Goal: Communication & Community: Answer question/provide support

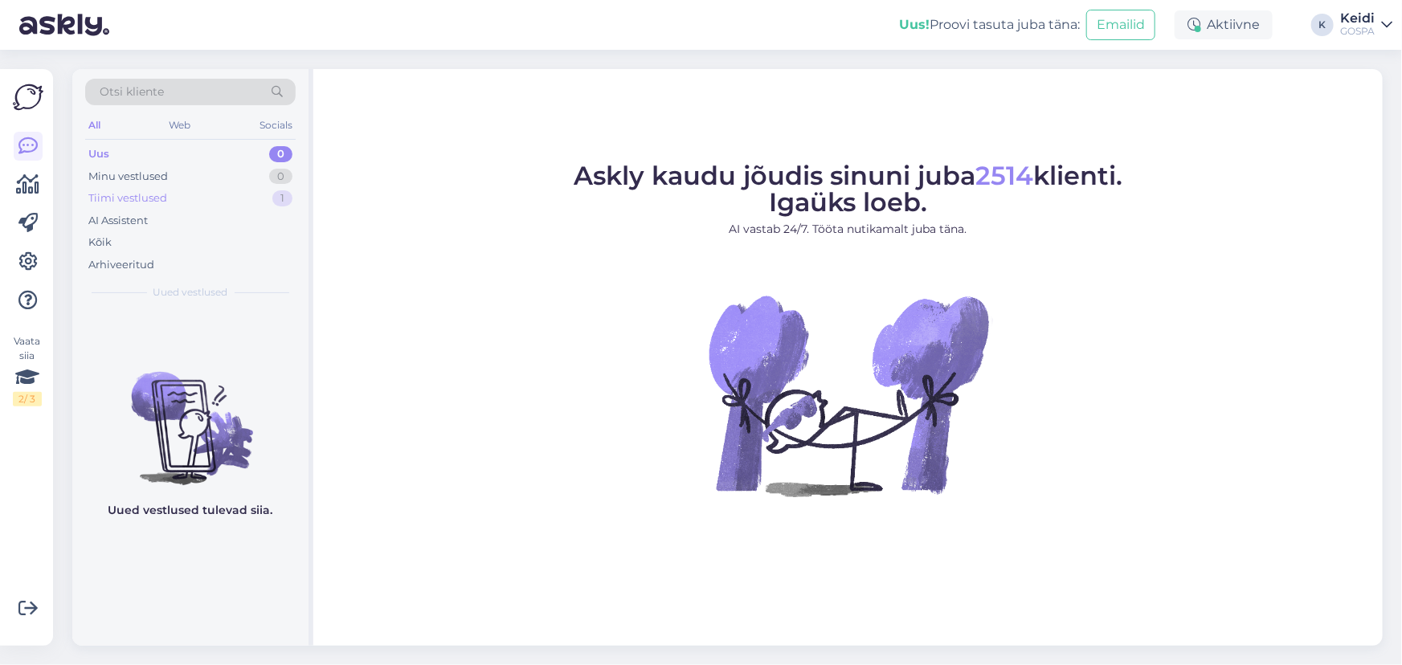
click at [225, 201] on div "Tiimi vestlused 1" at bounding box center [190, 198] width 211 height 23
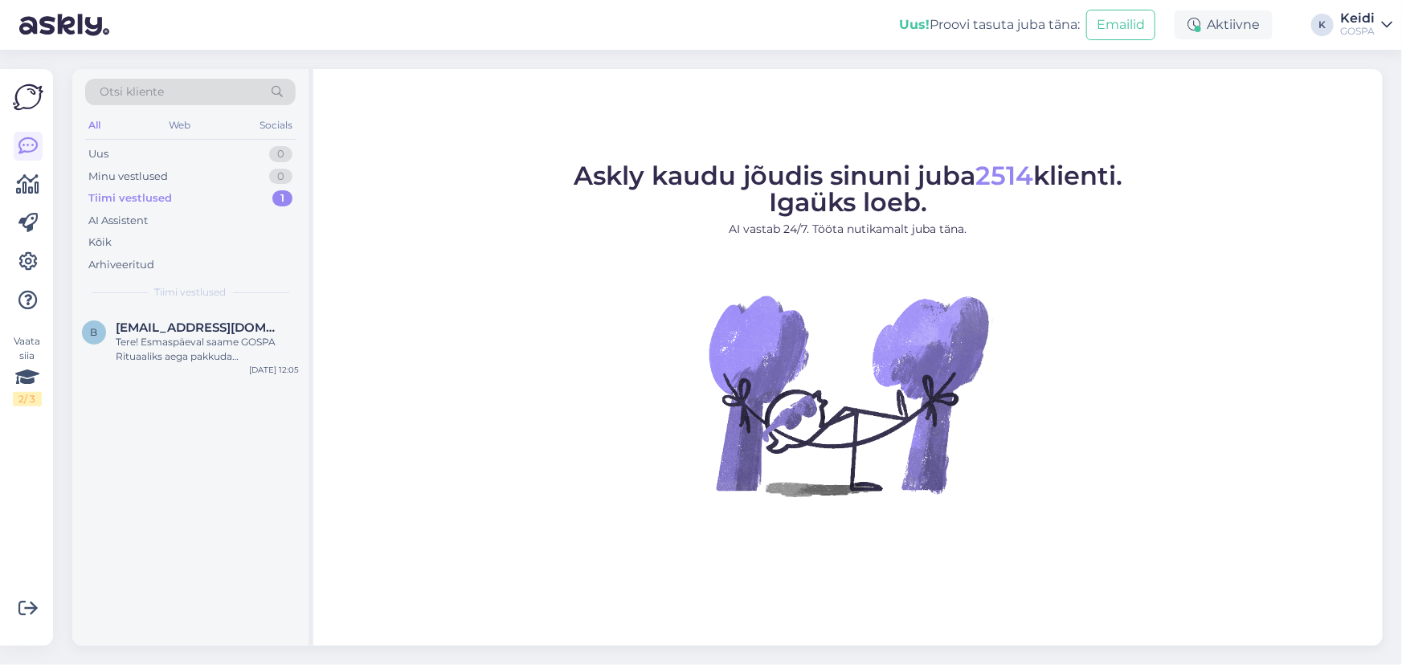
click at [248, 305] on div "Otsi kliente All Web Socials Uus 0 Minu vestlused 0 Tiimi vestlused 1 AI Assist…" at bounding box center [190, 189] width 236 height 240
click at [245, 317] on div "b [EMAIL_ADDRESS][DOMAIN_NAME] Tere! Esmaspäeval saame GOSPA Rituaaliks aega pa…" at bounding box center [190, 345] width 236 height 72
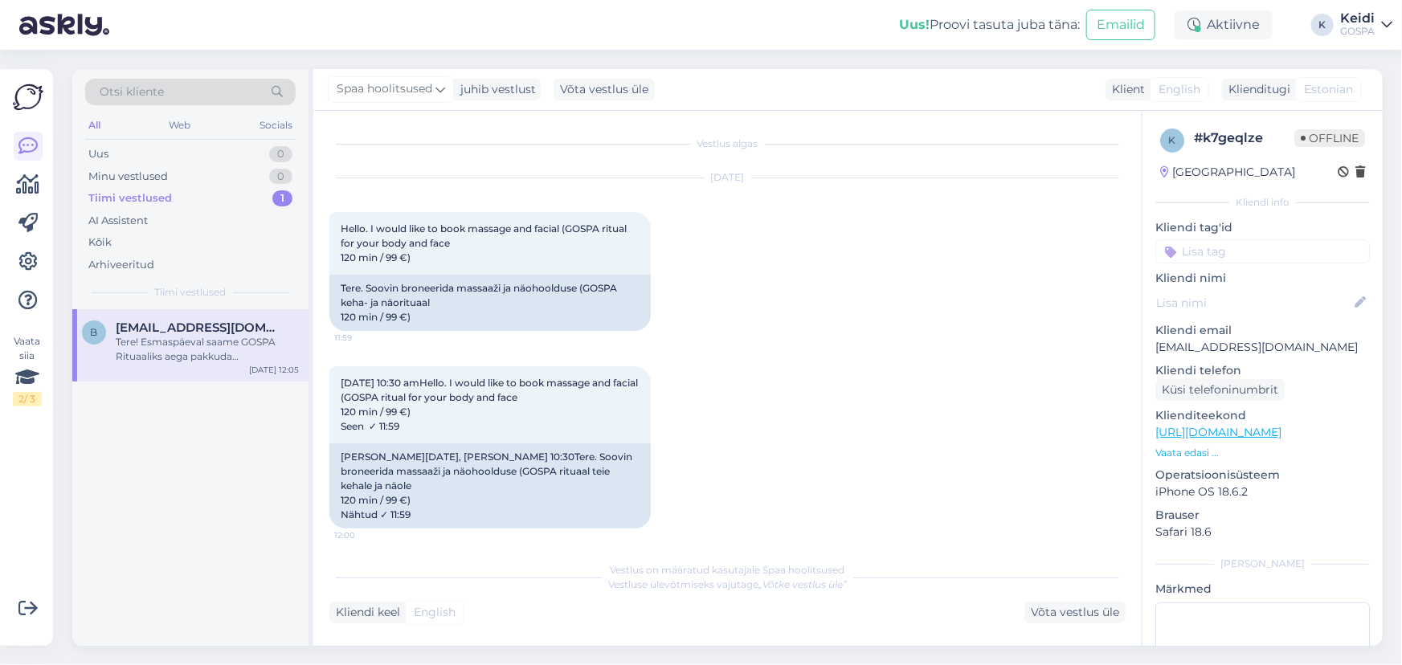
scroll to position [372, 0]
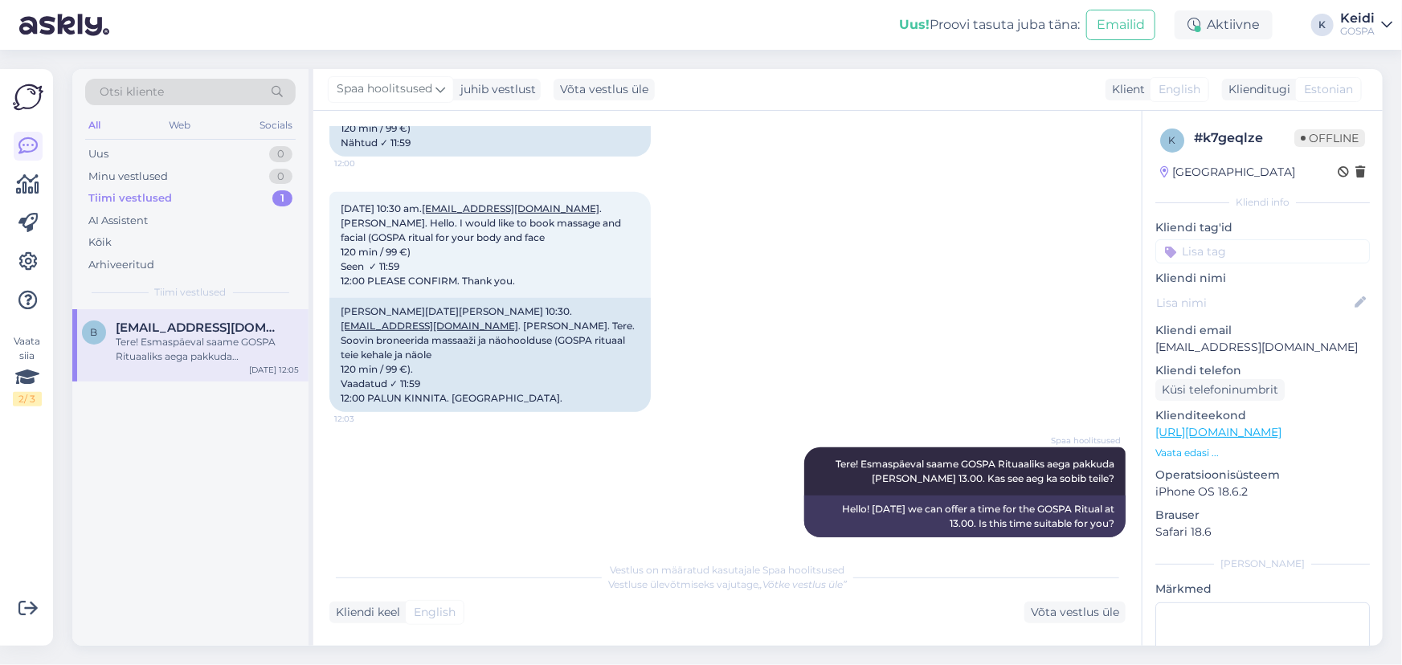
click at [234, 191] on div "Tiimi vestlused 1" at bounding box center [190, 198] width 211 height 23
click at [233, 238] on div "Kõik" at bounding box center [190, 242] width 211 height 23
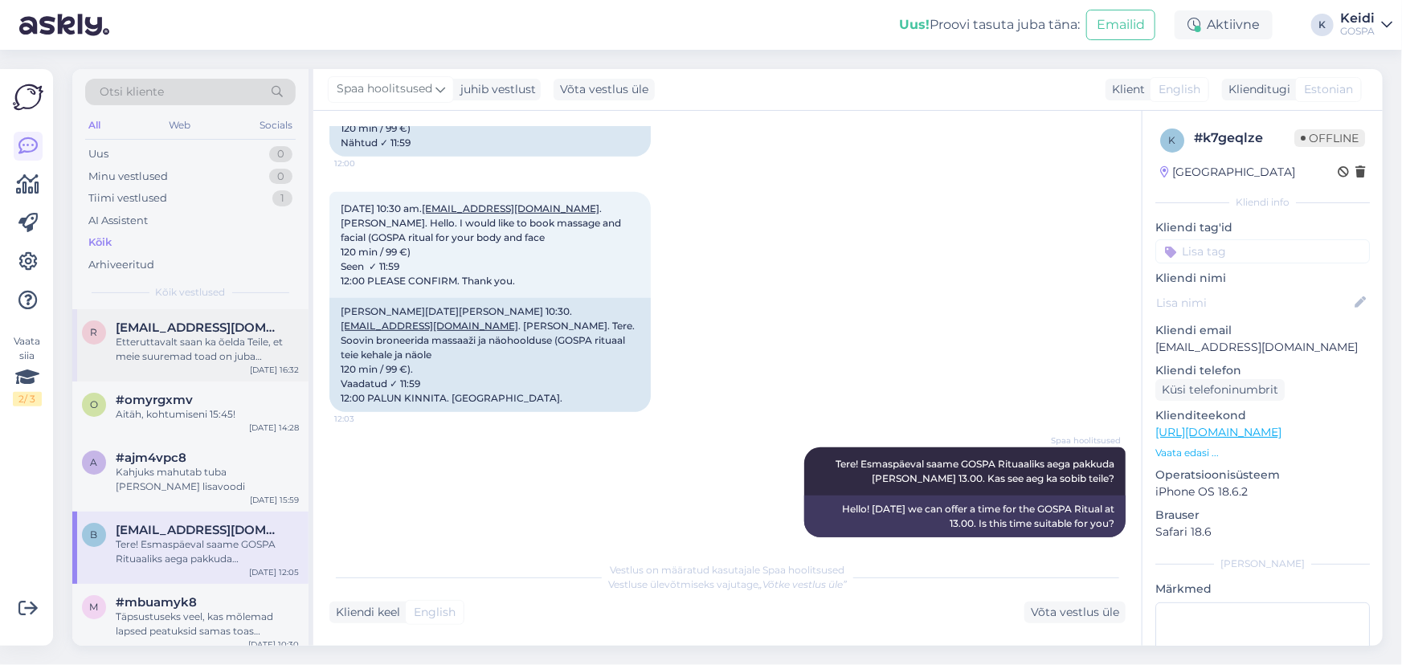
click at [228, 325] on span "[EMAIL_ADDRESS][DOMAIN_NAME]" at bounding box center [199, 328] width 167 height 14
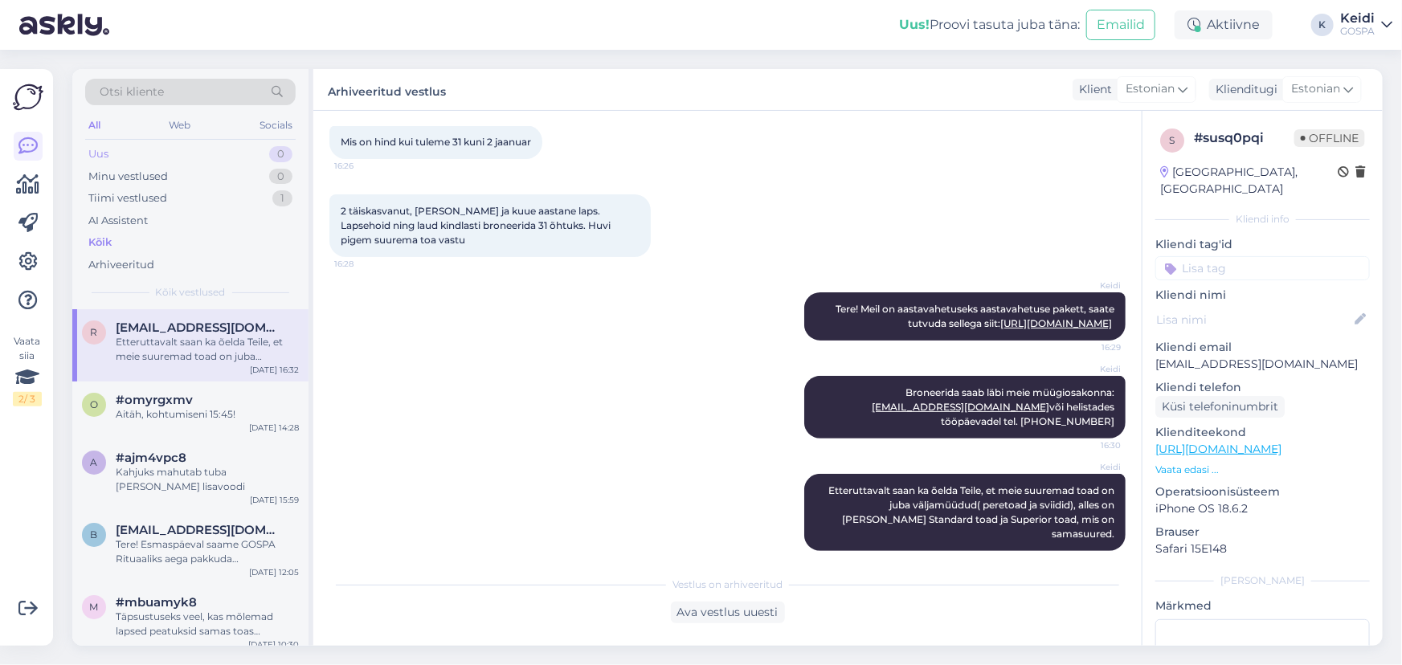
click at [211, 153] on div "Uus 0" at bounding box center [190, 154] width 211 height 23
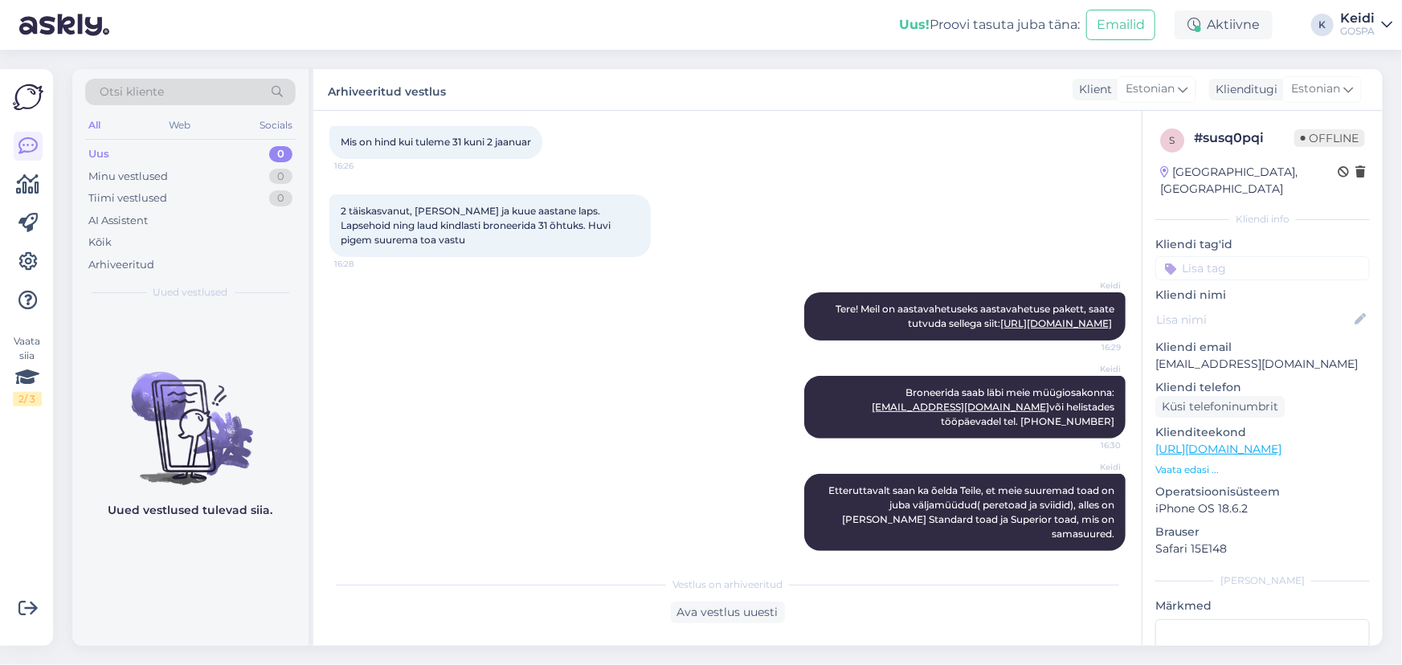
scroll to position [0, 0]
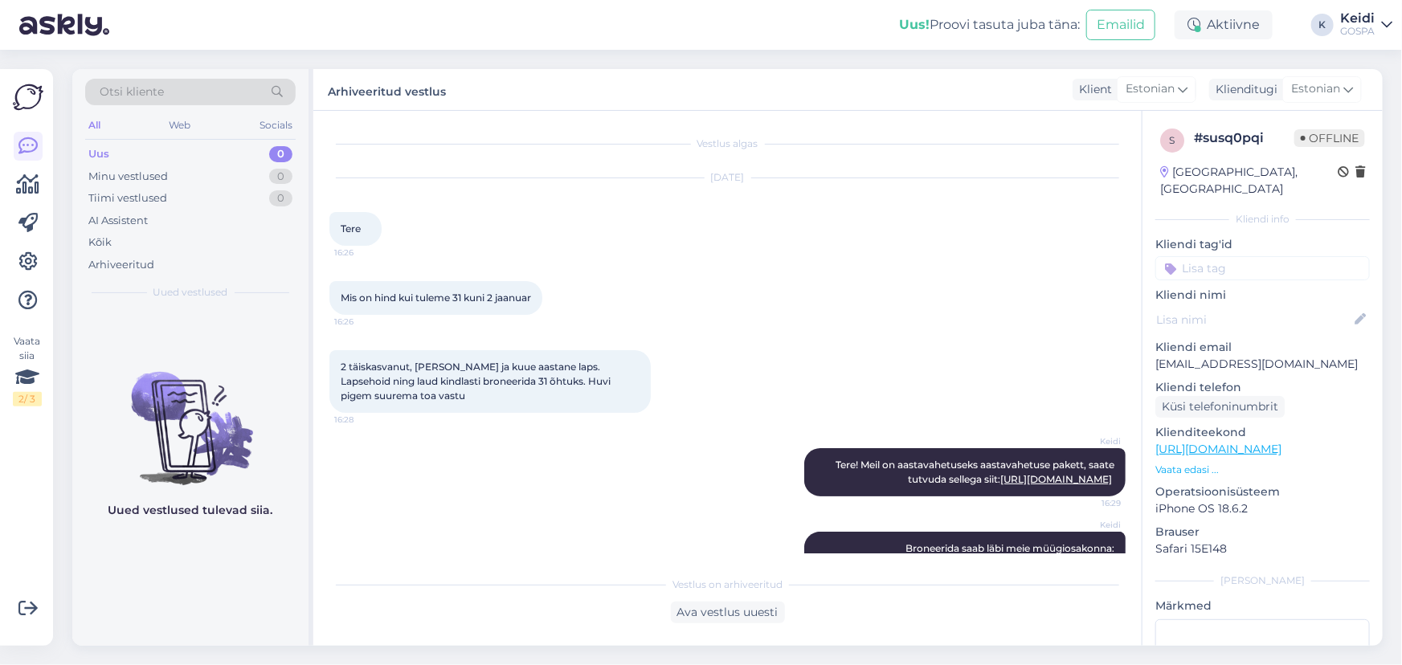
click at [273, 140] on div "Otsi kliente All Web Socials Uus 0 Minu vestlused 0 Tiimi vestlused 0 AI Assist…" at bounding box center [190, 189] width 236 height 240
click at [269, 155] on div "0" at bounding box center [280, 154] width 23 height 16
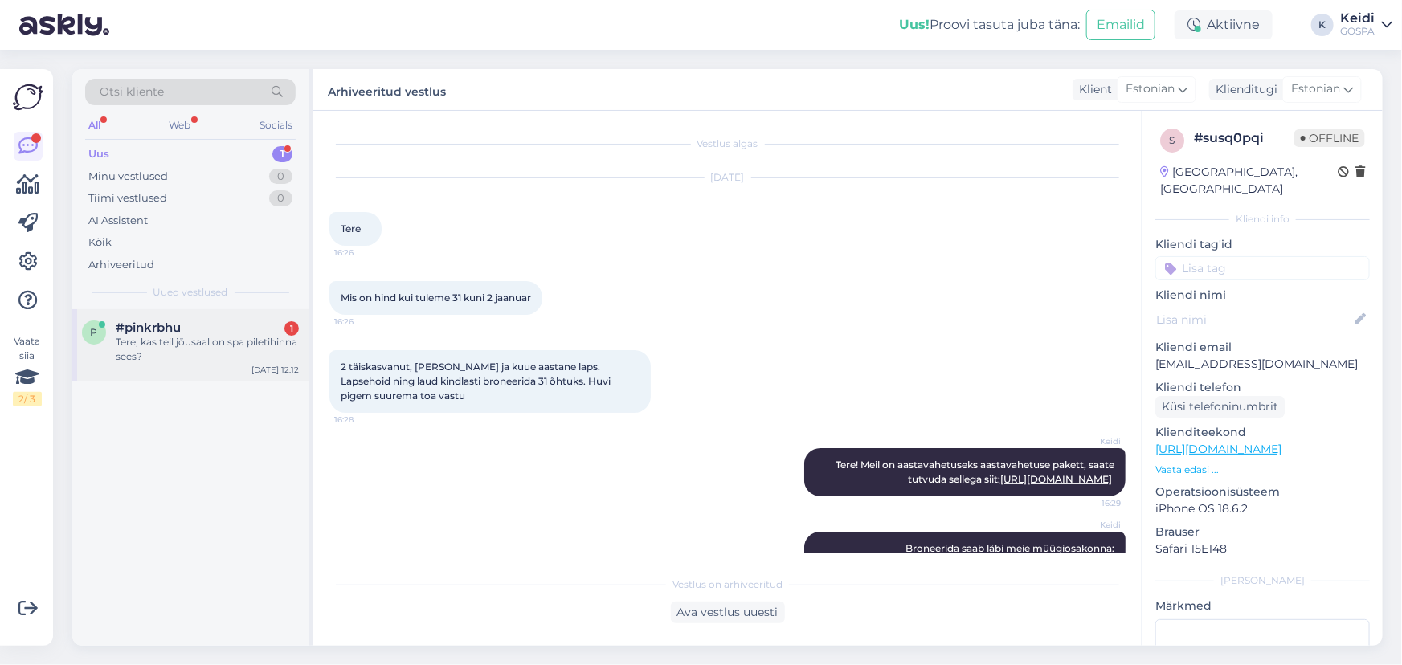
drag, startPoint x: 198, startPoint y: 338, endPoint x: 207, endPoint y: 331, distance: 10.9
click at [194, 339] on div "Tere, kas teil jõusaal on spa piletihinna sees?" at bounding box center [207, 349] width 183 height 29
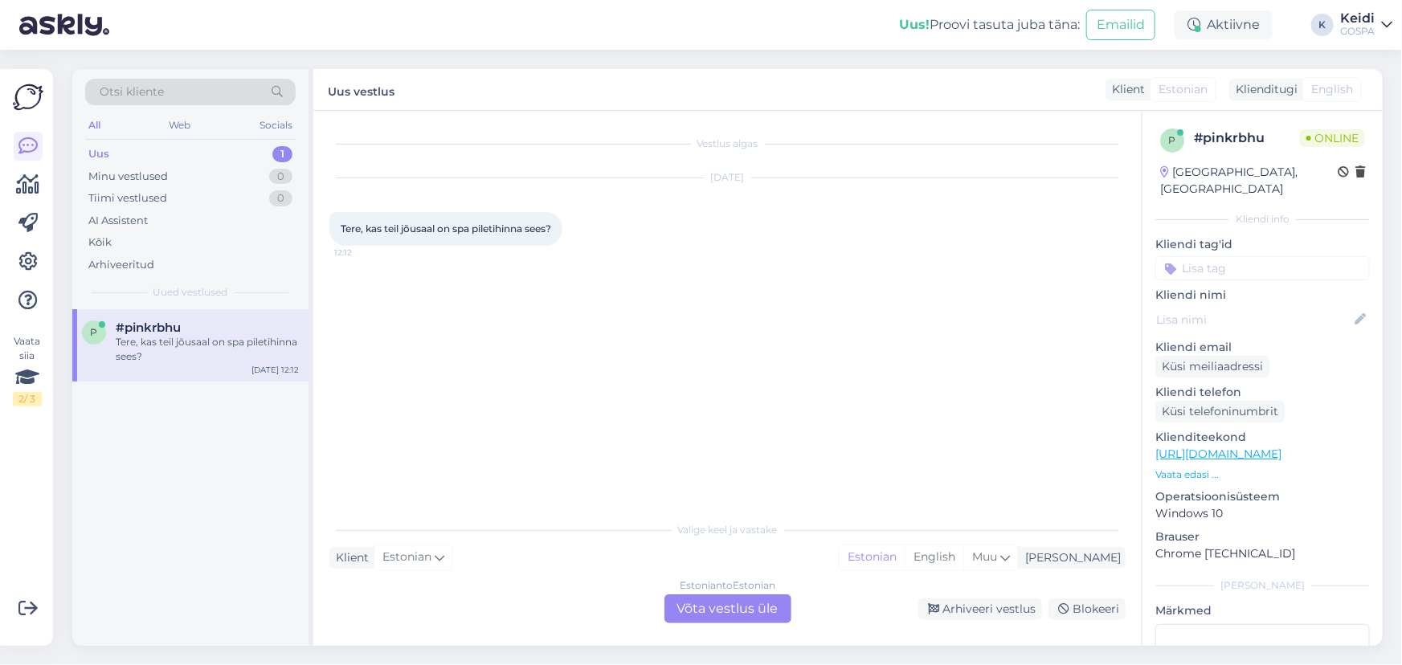
click at [723, 619] on div "Estonian to Estonian Võta vestlus üle" at bounding box center [728, 609] width 127 height 29
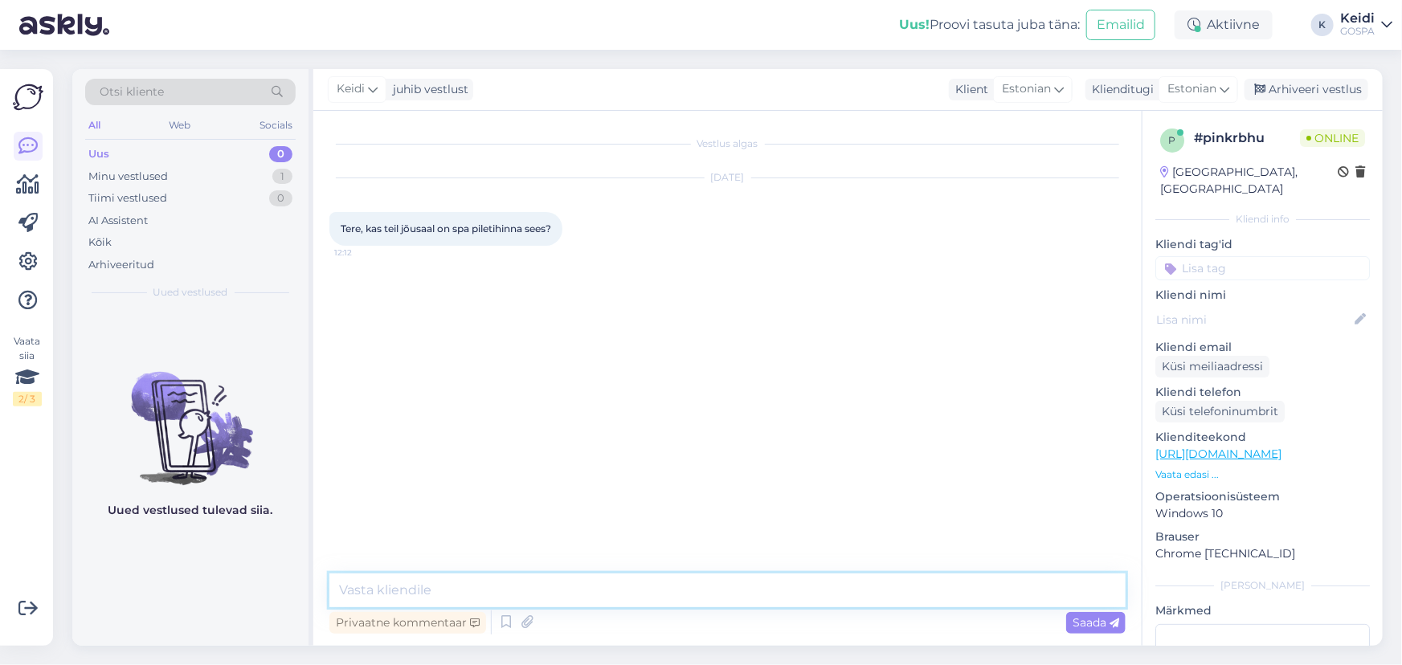
click at [698, 583] on textarea at bounding box center [727, 591] width 796 height 34
type textarea "Tere! Jah, juhul kui ostate spa pileti, saate ka kasutada meie jõusaali!"
click at [1086, 626] on span "Saada" at bounding box center [1096, 623] width 47 height 14
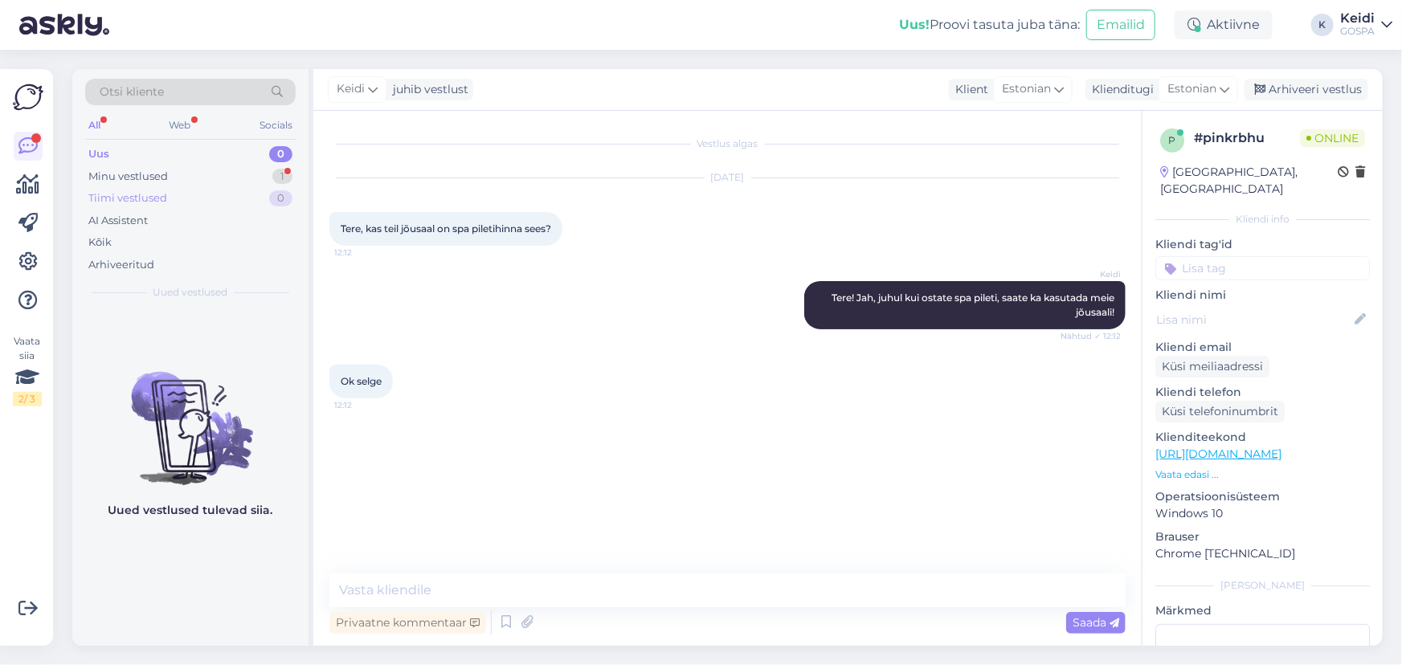
click at [260, 190] on div "Tiimi vestlused 0" at bounding box center [190, 198] width 211 height 23
click at [249, 174] on div "Minu vestlused 1" at bounding box center [190, 177] width 211 height 23
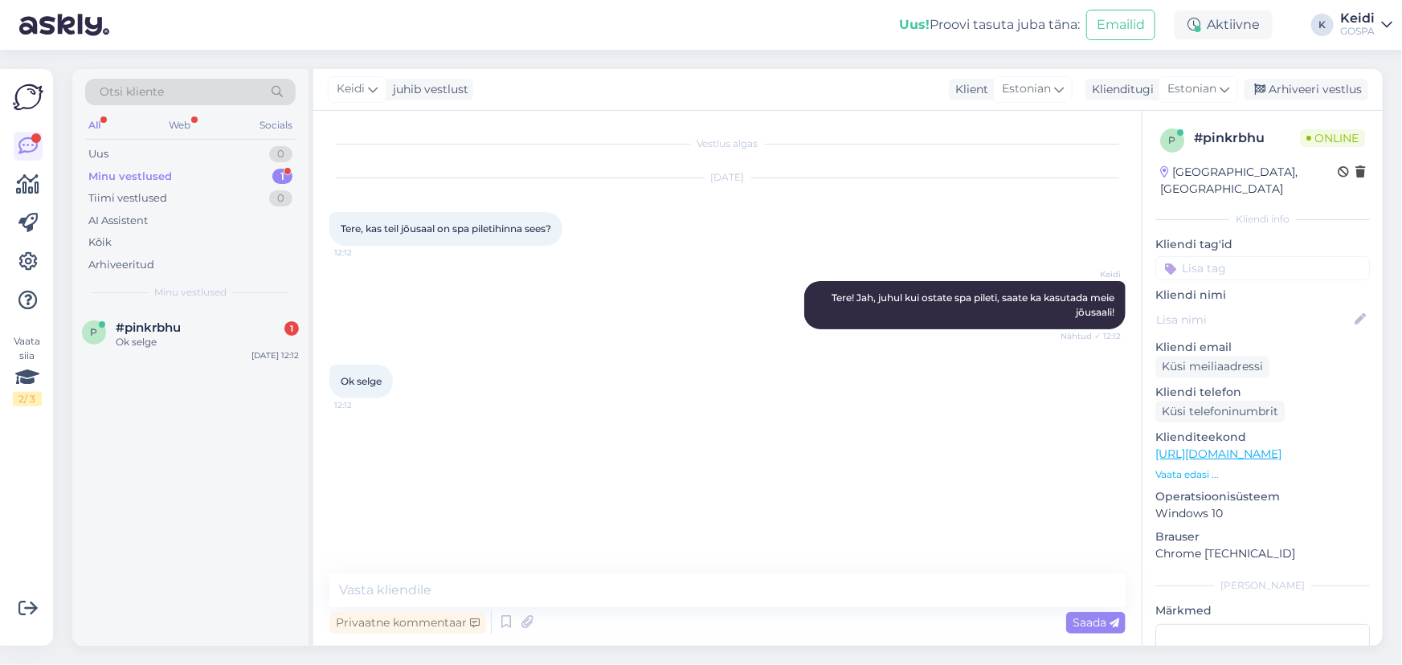
click at [235, 295] on div "Minu vestlused" at bounding box center [190, 292] width 211 height 14
click at [230, 333] on div "#pinkrbhu 1" at bounding box center [207, 328] width 183 height 14
